Goal: Check status: Check status

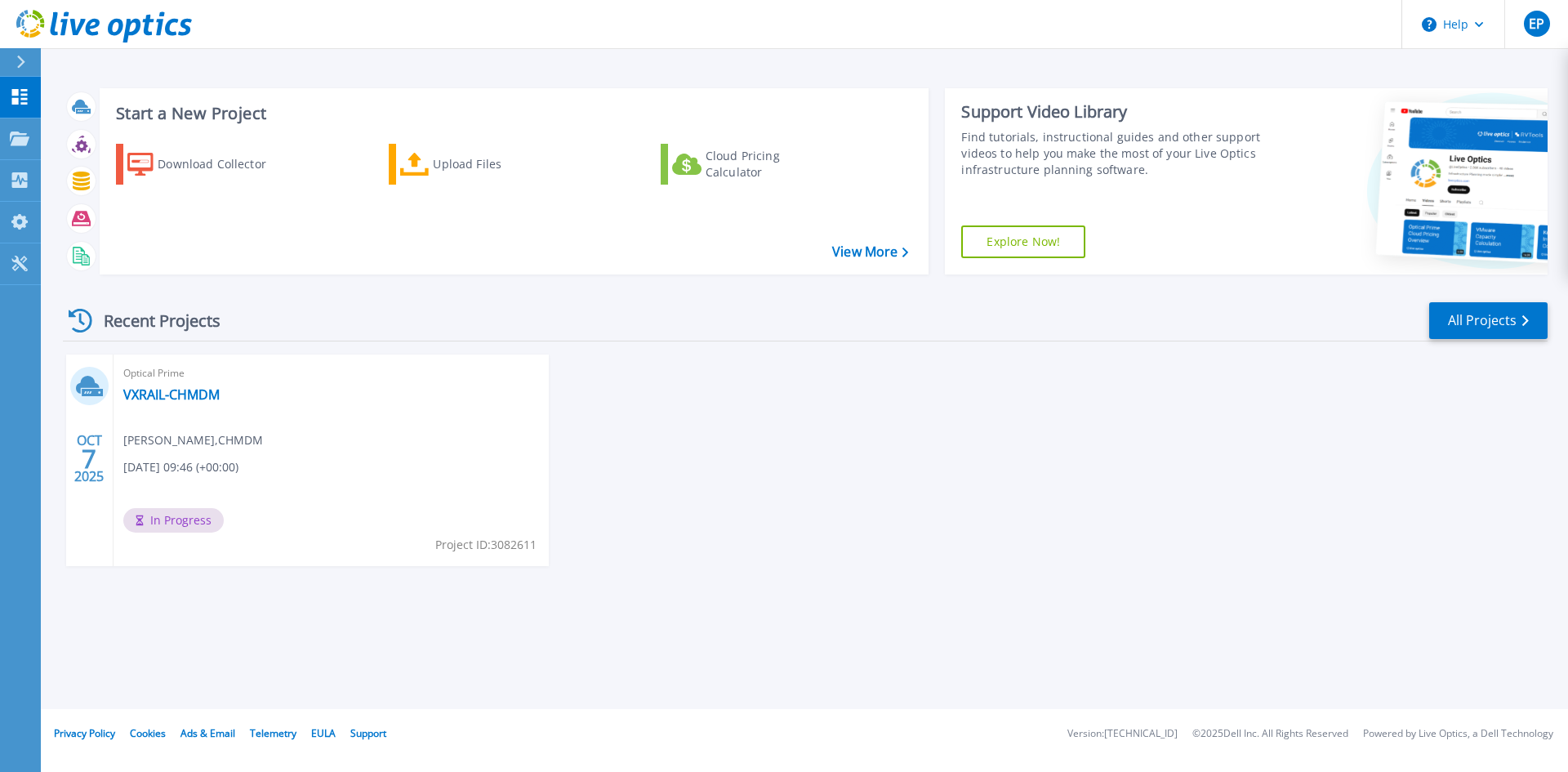
click at [772, 503] on div "[DATE] Optical Prime VXRAIL-CHMDM [PERSON_NAME] , CHMDM [DATE] 09:46 (+00:00) I…" at bounding box center [798, 476] width 1498 height 245
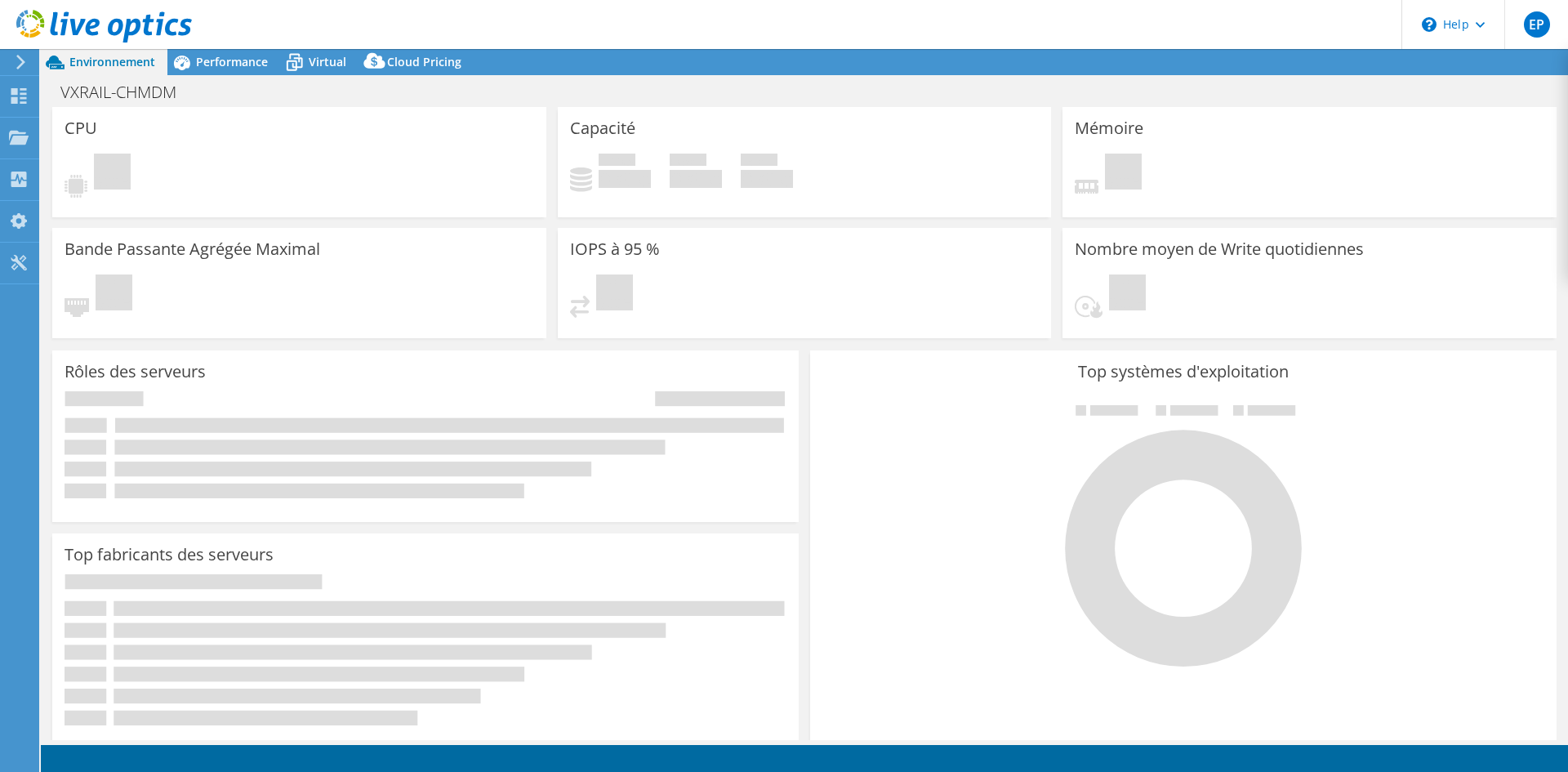
select select "USD"
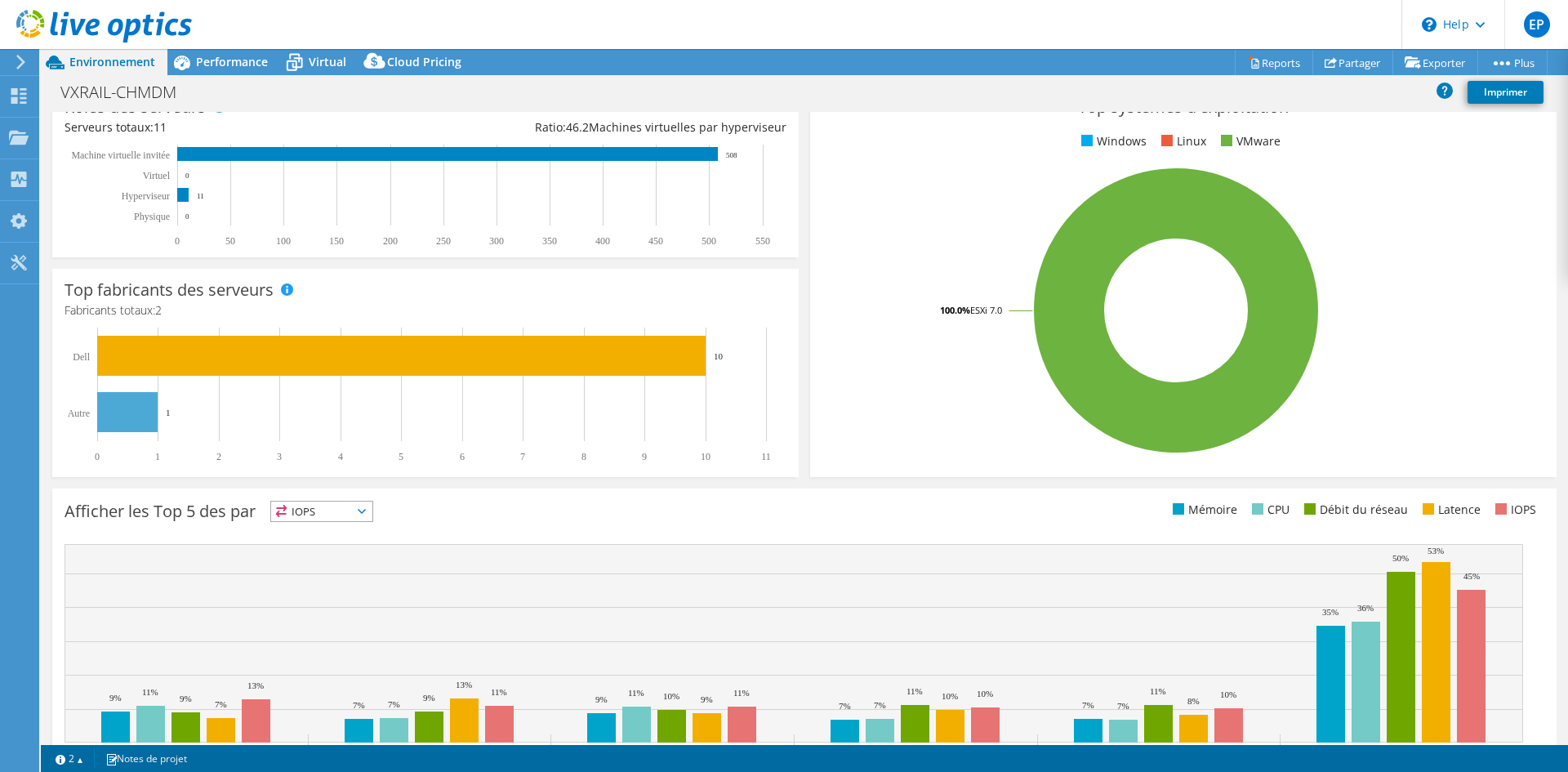
scroll to position [319, 0]
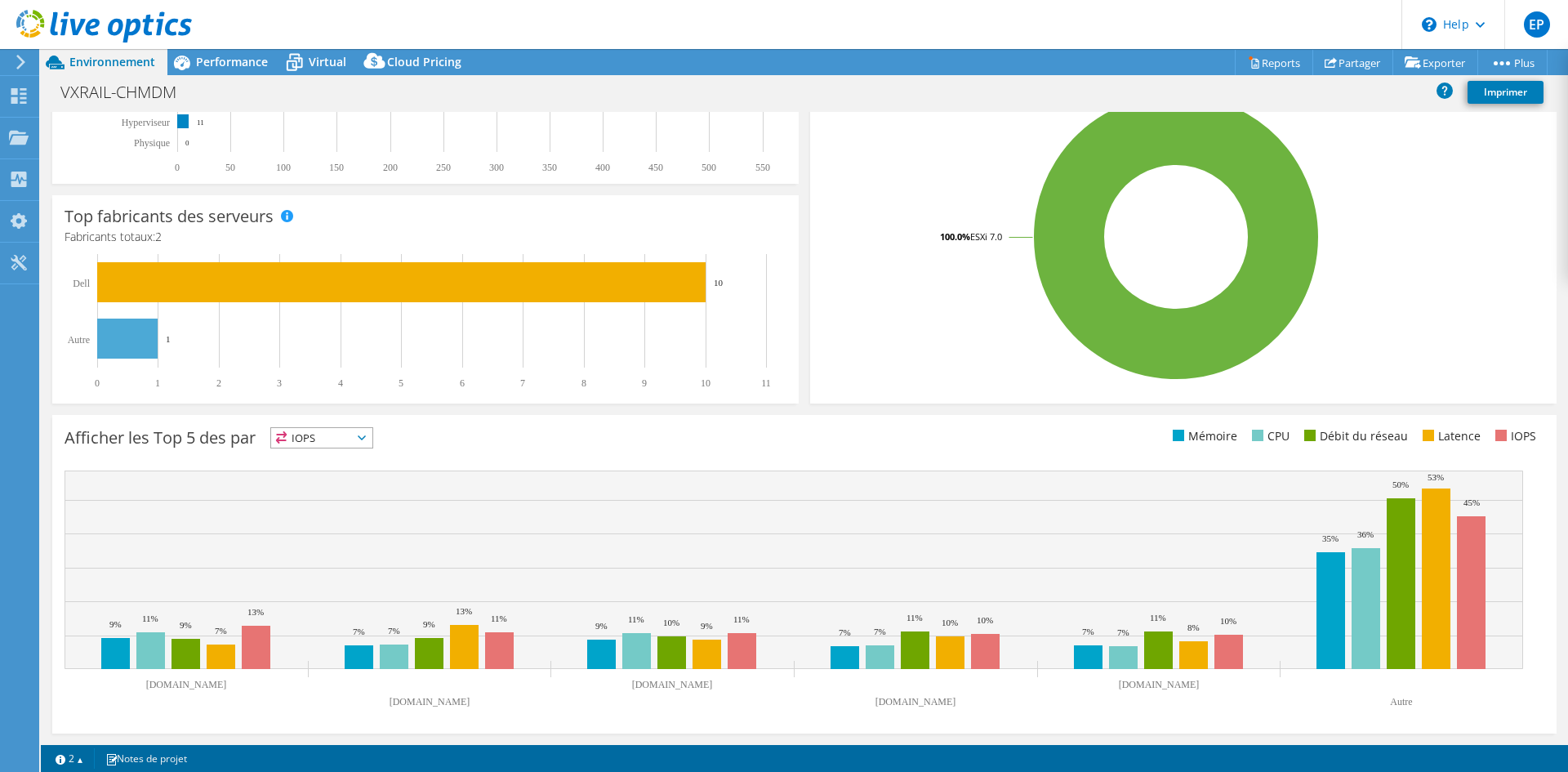
drag, startPoint x: 423, startPoint y: 739, endPoint x: 504, endPoint y: 741, distance: 81.0
click at [504, 741] on section "CPU Pic de CPU 767 GHz CPU net 1102,84 GHz Coeurs 386 Sockets de CPU 21 Capacit…" at bounding box center [804, 269] width 1527 height 952
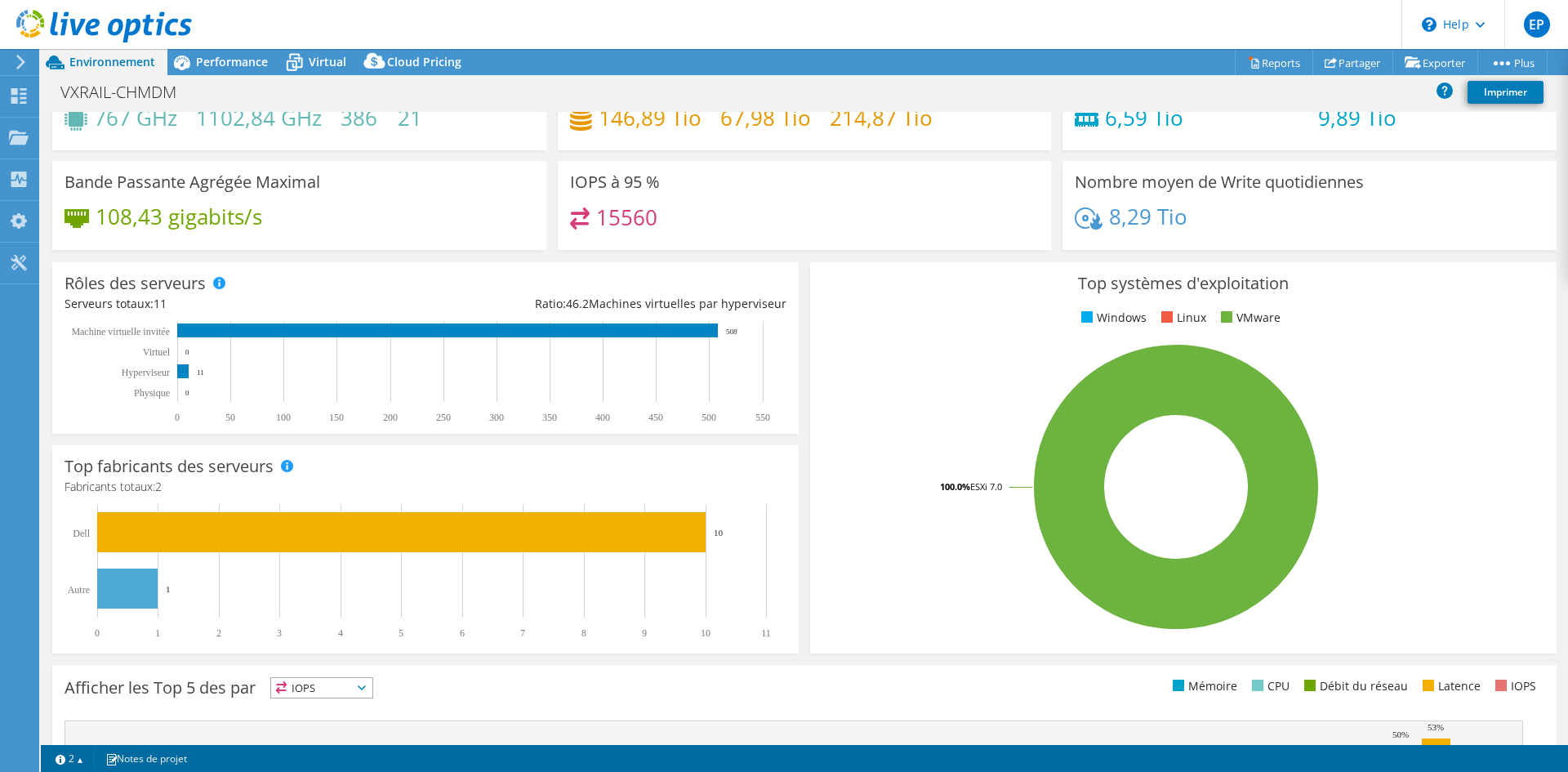
scroll to position [0, 0]
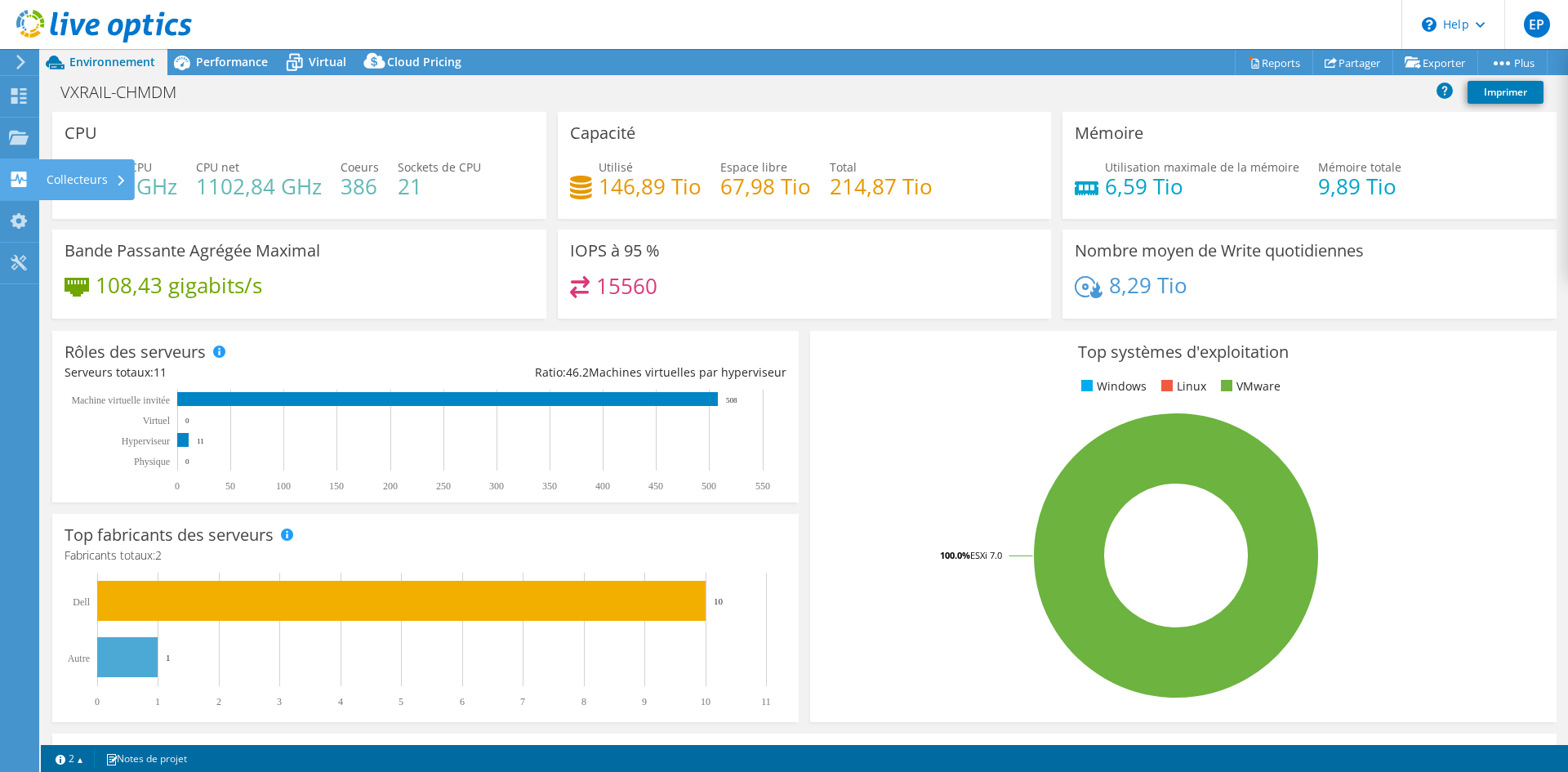
click at [82, 174] on div "Collecteurs" at bounding box center [86, 179] width 96 height 41
